Goal: Task Accomplishment & Management: Use online tool/utility

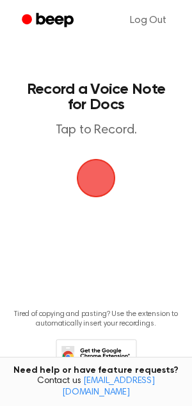
click at [98, 178] on span "button" at bounding box center [96, 178] width 52 height 52
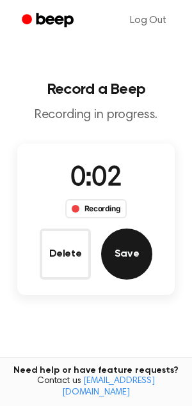
click at [124, 243] on button "Save" at bounding box center [126, 254] width 51 height 51
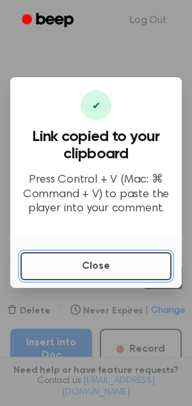
click at [100, 269] on button "Close" at bounding box center [95, 266] width 151 height 28
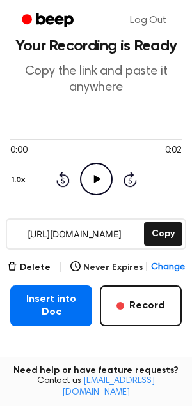
scroll to position [61, 0]
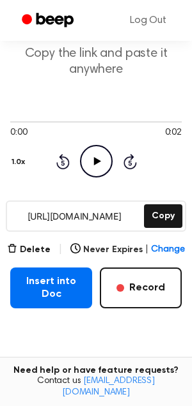
click at [36, 242] on div "Delete | Never Expires | Change" at bounding box center [95, 249] width 177 height 15
click at [36, 249] on button "Delete" at bounding box center [28, 249] width 43 height 13
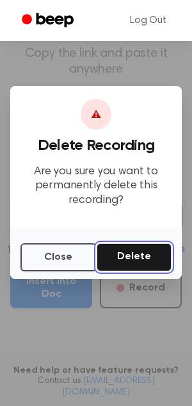
click at [121, 255] on button "Delete" at bounding box center [133, 257] width 75 height 28
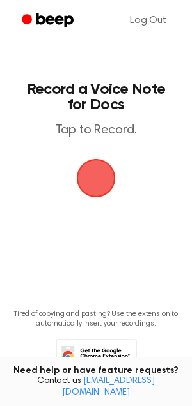
click at [92, 172] on span "button" at bounding box center [96, 179] width 42 height 42
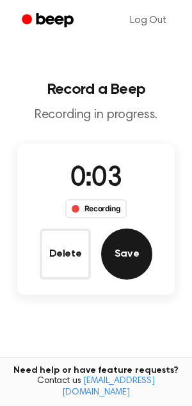
click at [143, 257] on button "Save" at bounding box center [126, 254] width 51 height 51
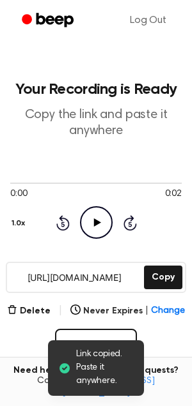
click at [98, 223] on icon at bounding box center [96, 222] width 7 height 8
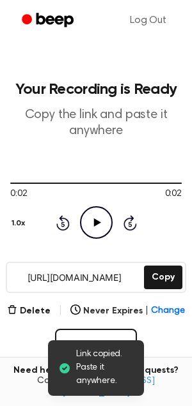
click at [98, 224] on icon "Play Audio" at bounding box center [96, 222] width 33 height 33
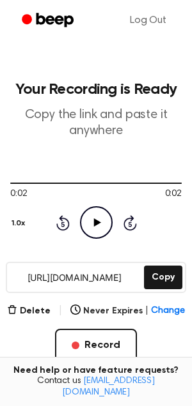
click at [73, 282] on input "https://beep.audio/anZjVt6" at bounding box center [74, 277] width 134 height 29
click at [40, 315] on button "Delete" at bounding box center [28, 311] width 43 height 13
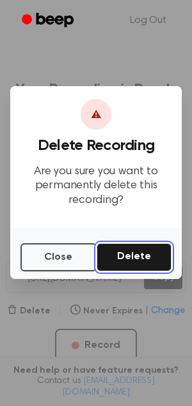
click at [112, 248] on button "Delete" at bounding box center [133, 257] width 75 height 28
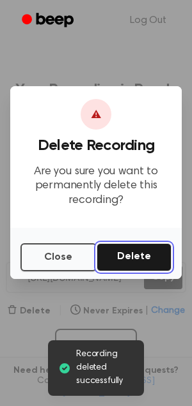
click at [136, 250] on button "Delete" at bounding box center [133, 257] width 75 height 28
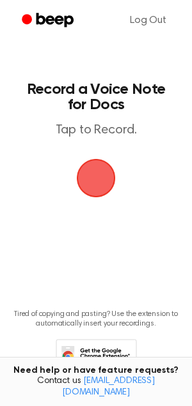
click at [102, 176] on span "button" at bounding box center [96, 178] width 36 height 36
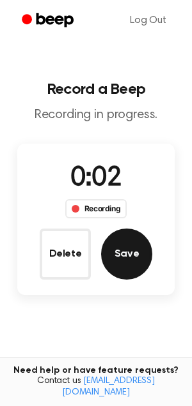
click at [128, 246] on button "Save" at bounding box center [126, 254] width 51 height 51
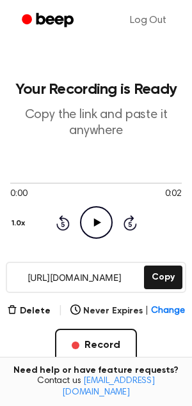
click at [92, 220] on icon "Play Audio" at bounding box center [96, 222] width 33 height 33
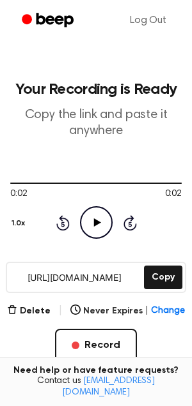
click at [89, 227] on icon "Play Audio" at bounding box center [96, 222] width 33 height 33
click at [95, 218] on icon "Play Audio" at bounding box center [96, 222] width 33 height 33
click at [97, 224] on icon "Play Audio" at bounding box center [96, 222] width 33 height 33
drag, startPoint x: 16, startPoint y: 275, endPoint x: 132, endPoint y: 290, distance: 116.5
click at [132, 290] on input "https://beep.audio/LNUsXFt" at bounding box center [74, 277] width 134 height 29
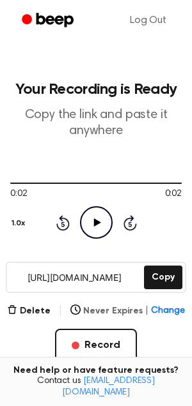
click at [98, 310] on button "Never Expires | Change" at bounding box center [127, 311] width 114 height 13
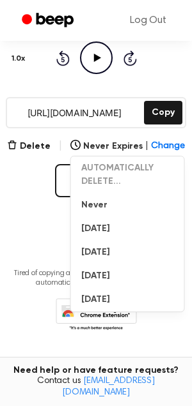
scroll to position [169, 0]
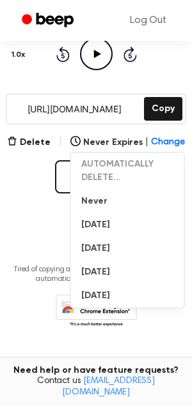
click at [27, 236] on main "Your Recording is Ready Copy the link and paste it anywhere 0:02 0:02 Your brow…" at bounding box center [96, 98] width 192 height 534
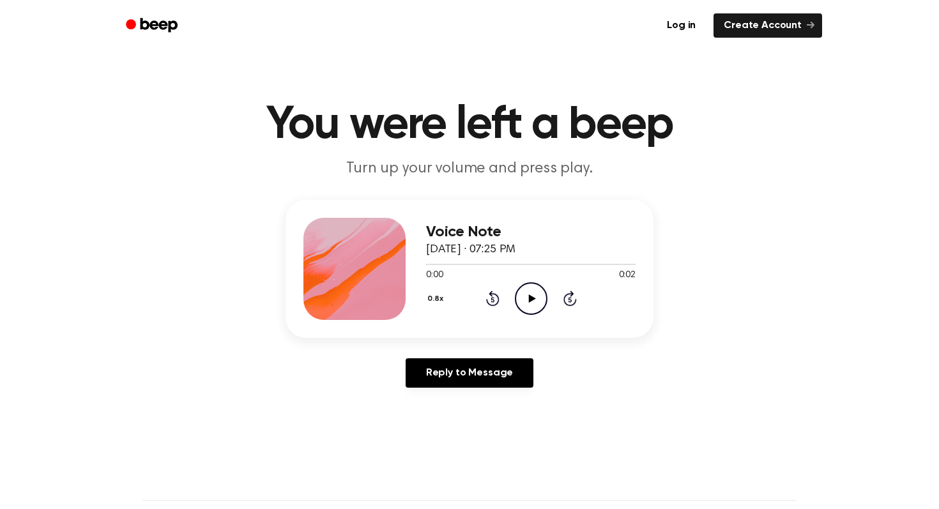
click at [529, 299] on icon at bounding box center [531, 298] width 7 height 8
click at [529, 299] on icon at bounding box center [531, 298] width 6 height 8
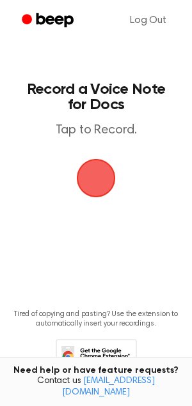
click at [91, 177] on span "button" at bounding box center [96, 178] width 39 height 39
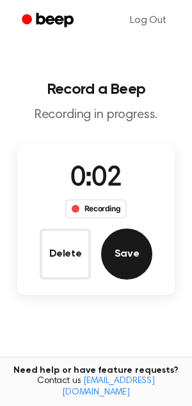
click at [132, 251] on button "Save" at bounding box center [126, 254] width 51 height 51
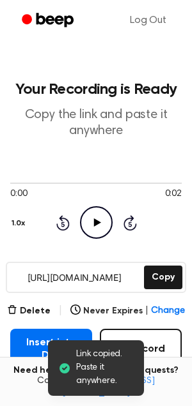
click at [98, 227] on icon "Play Audio" at bounding box center [96, 222] width 33 height 33
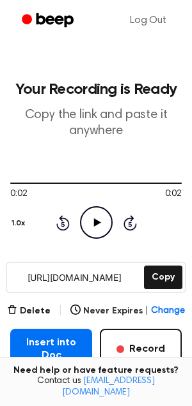
drag, startPoint x: 19, startPoint y: 278, endPoint x: 139, endPoint y: 283, distance: 120.1
click at [140, 283] on input "[URL][DOMAIN_NAME]" at bounding box center [74, 277] width 134 height 29
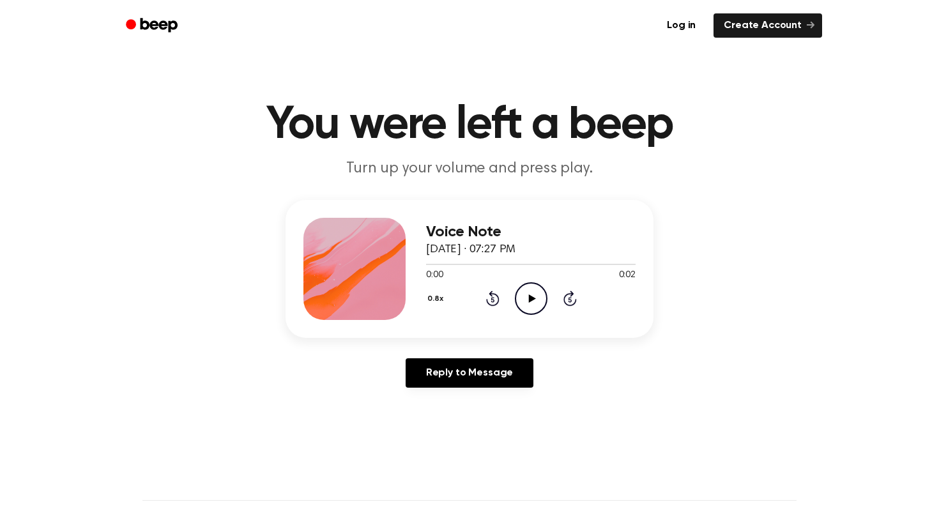
click at [526, 296] on icon "Play Audio" at bounding box center [531, 298] width 33 height 33
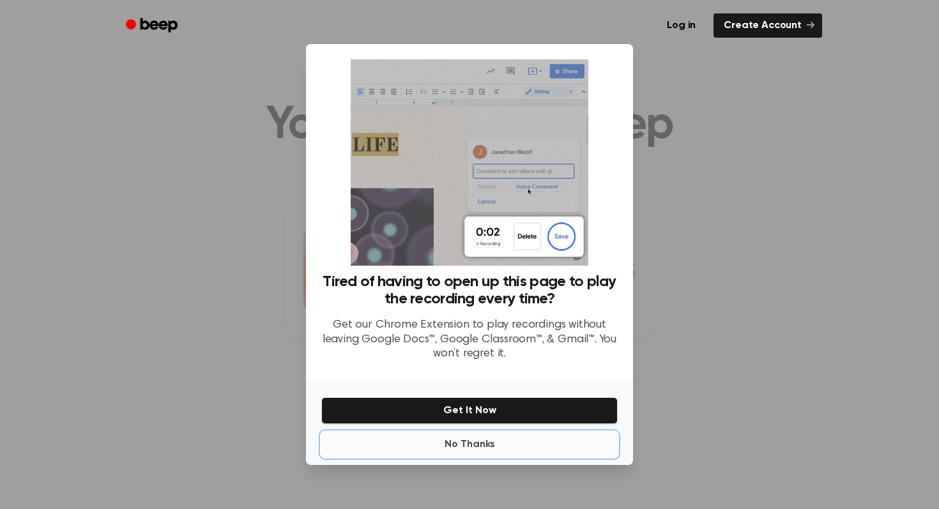
click at [452, 449] on button "No Thanks" at bounding box center [469, 445] width 296 height 26
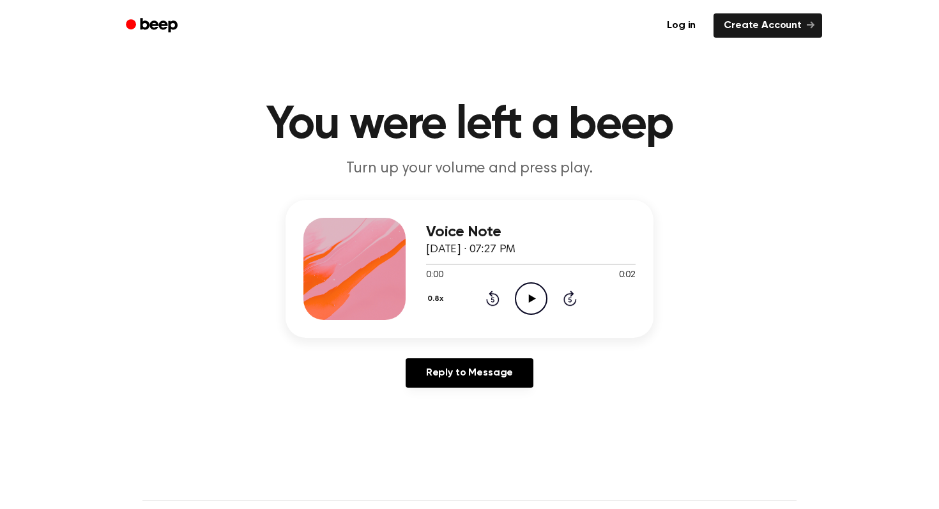
click at [541, 282] on icon "Play Audio" at bounding box center [531, 298] width 33 height 33
click at [530, 301] on icon "Play Audio" at bounding box center [531, 298] width 33 height 33
click at [530, 301] on icon "Pause Audio" at bounding box center [531, 298] width 33 height 33
click at [530, 301] on icon "Play Audio" at bounding box center [531, 298] width 33 height 33
click at [518, 288] on circle at bounding box center [530, 298] width 31 height 31
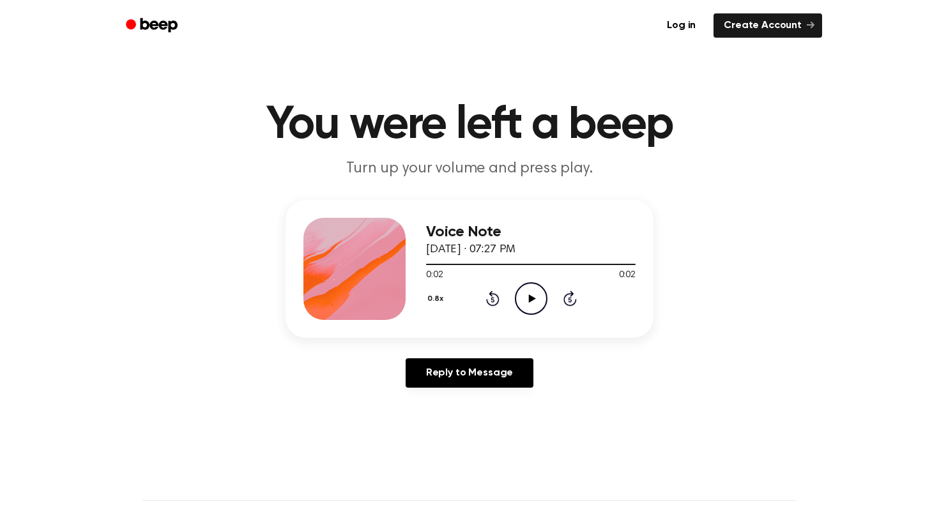
click at [525, 291] on icon "Play Audio" at bounding box center [531, 298] width 33 height 33
click at [525, 291] on icon "Pause Audio" at bounding box center [531, 298] width 33 height 33
